Goal: Task Accomplishment & Management: Manage account settings

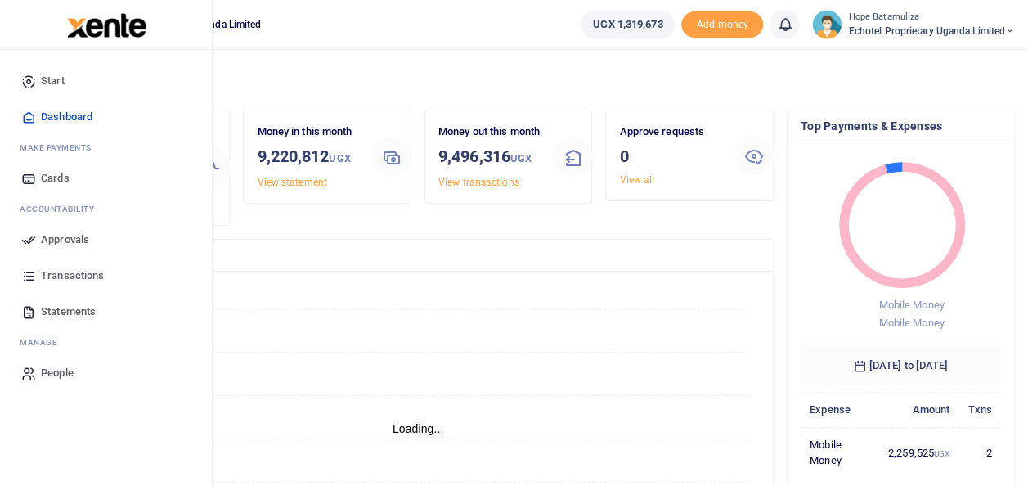
scroll to position [13, 13]
click at [71, 236] on span "Approvals" at bounding box center [65, 240] width 48 height 16
click at [74, 232] on span "Approvals" at bounding box center [65, 240] width 48 height 16
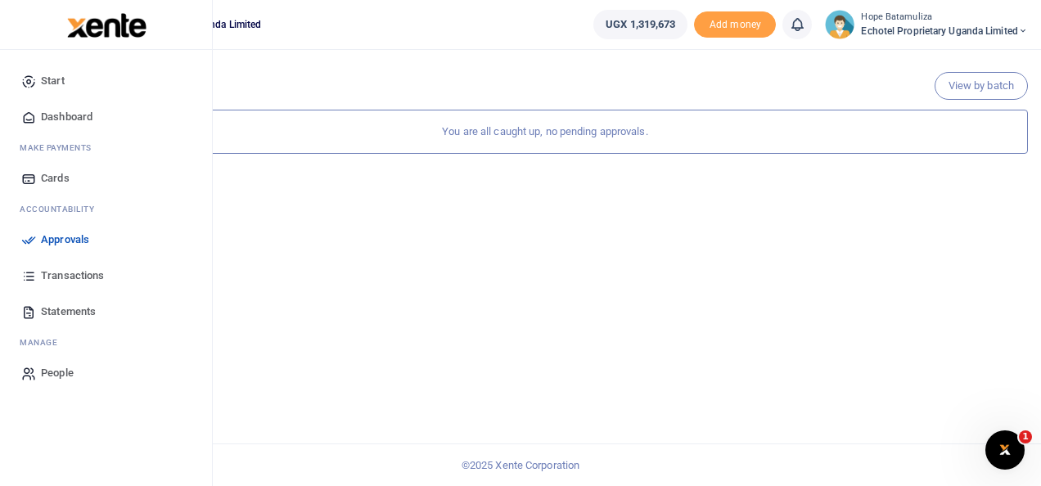
click at [65, 234] on span "Approvals" at bounding box center [65, 240] width 48 height 16
